Goal: Register for event/course

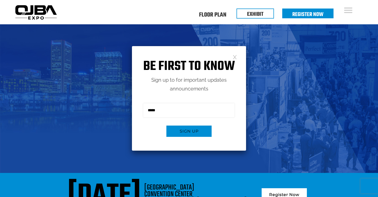
click at [234, 57] on link at bounding box center [234, 57] width 4 height 4
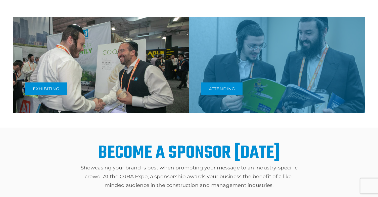
scroll to position [256, 0]
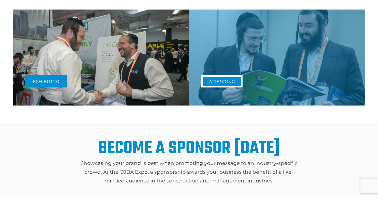
click at [214, 83] on link "Attending" at bounding box center [221, 81] width 41 height 12
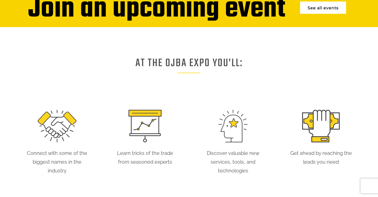
scroll to position [209, 0]
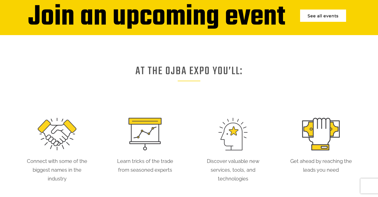
click at [315, 16] on link "See all events" at bounding box center [323, 16] width 46 height 12
